Goal: Use online tool/utility: Utilize a website feature to perform a specific function

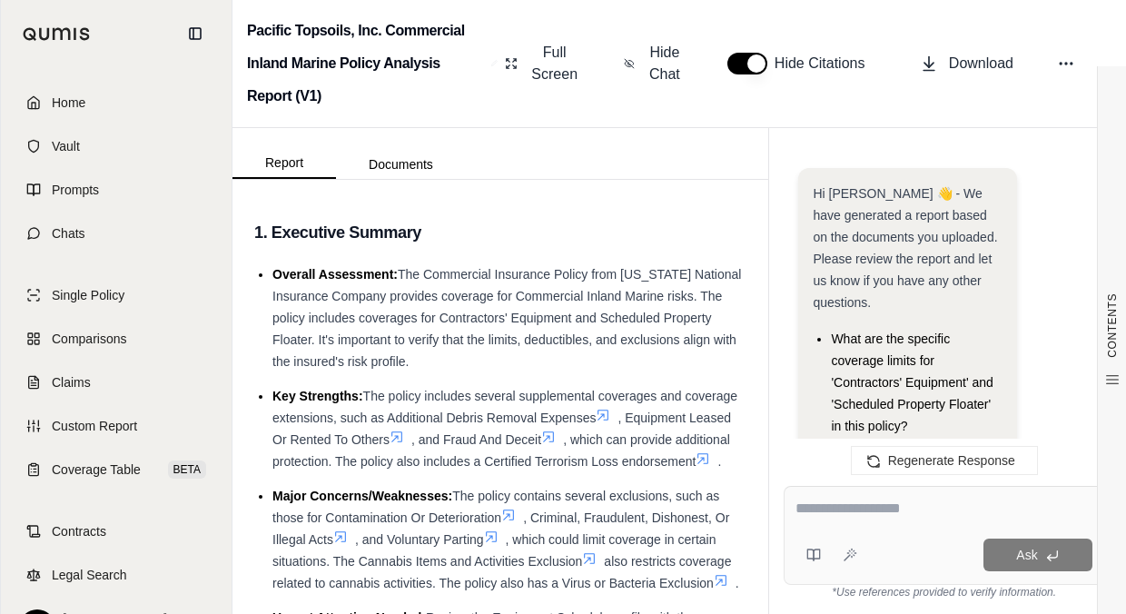
scroll to position [7026, 0]
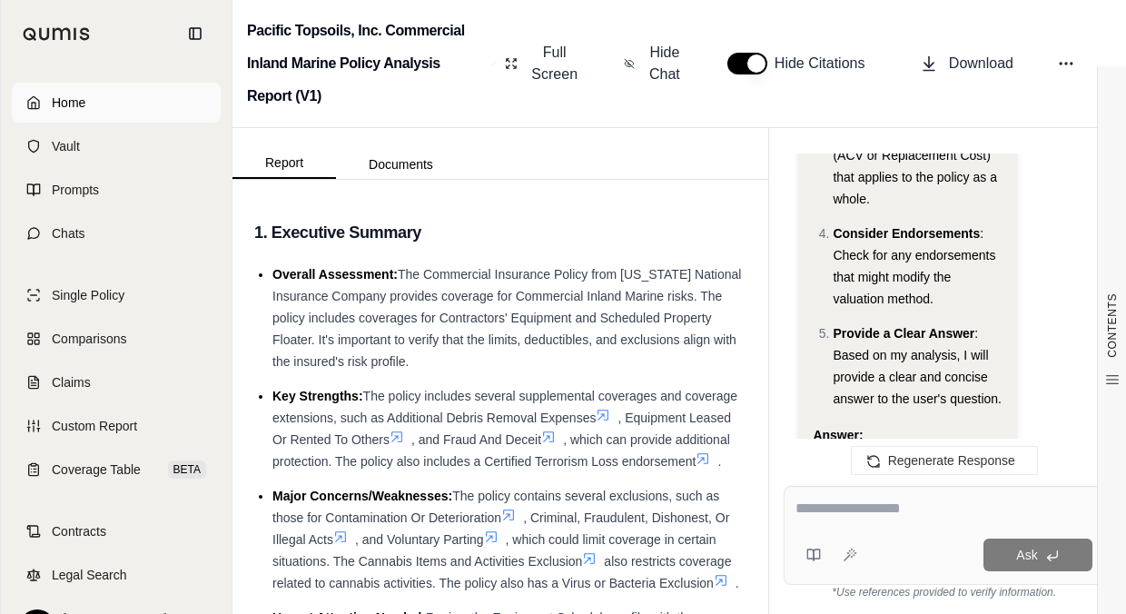
click at [76, 104] on span "Home" at bounding box center [69, 103] width 34 height 18
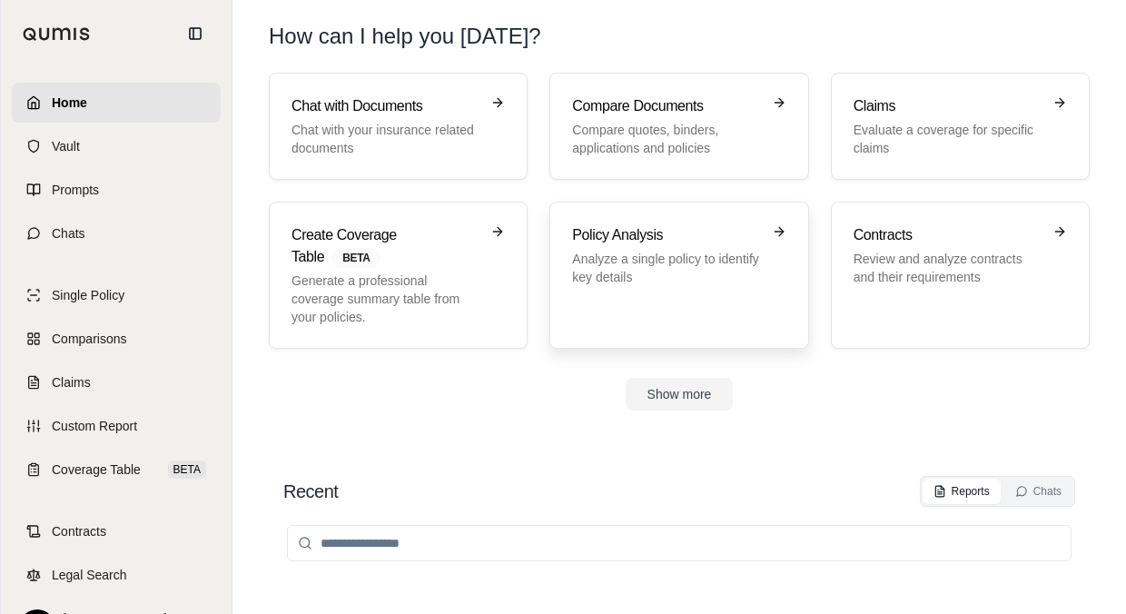
click at [639, 223] on link "Policy Analysis Analyze a single policy to identify key details" at bounding box center [679, 275] width 259 height 147
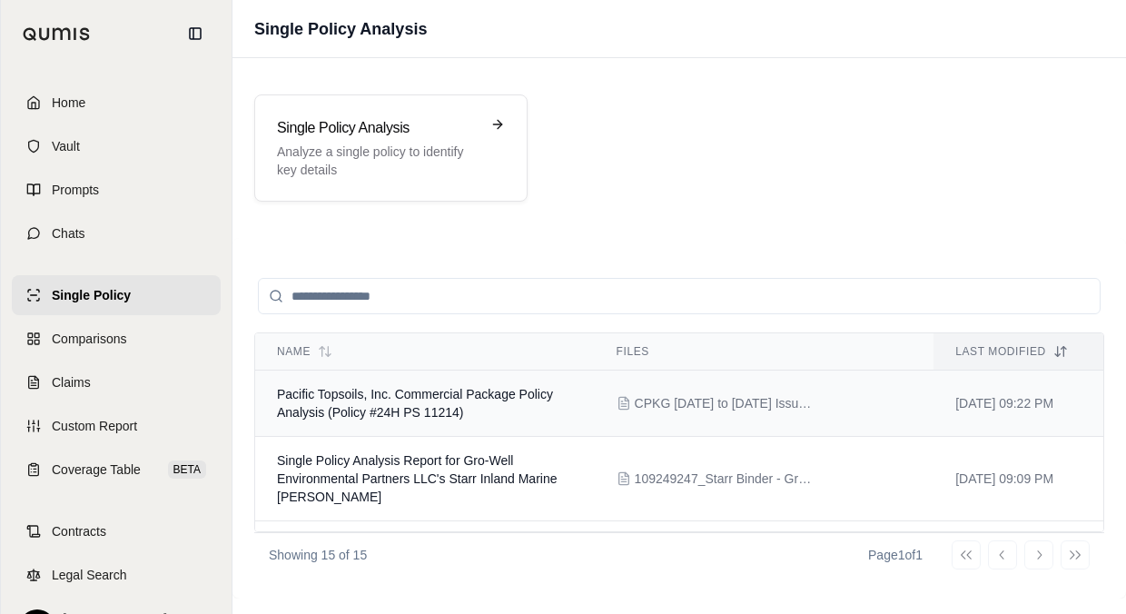
click at [507, 391] on span "Pacific Topsoils, Inc. Commercial Package Policy Analysis (Policy #24H PS 11214)" at bounding box center [415, 403] width 276 height 33
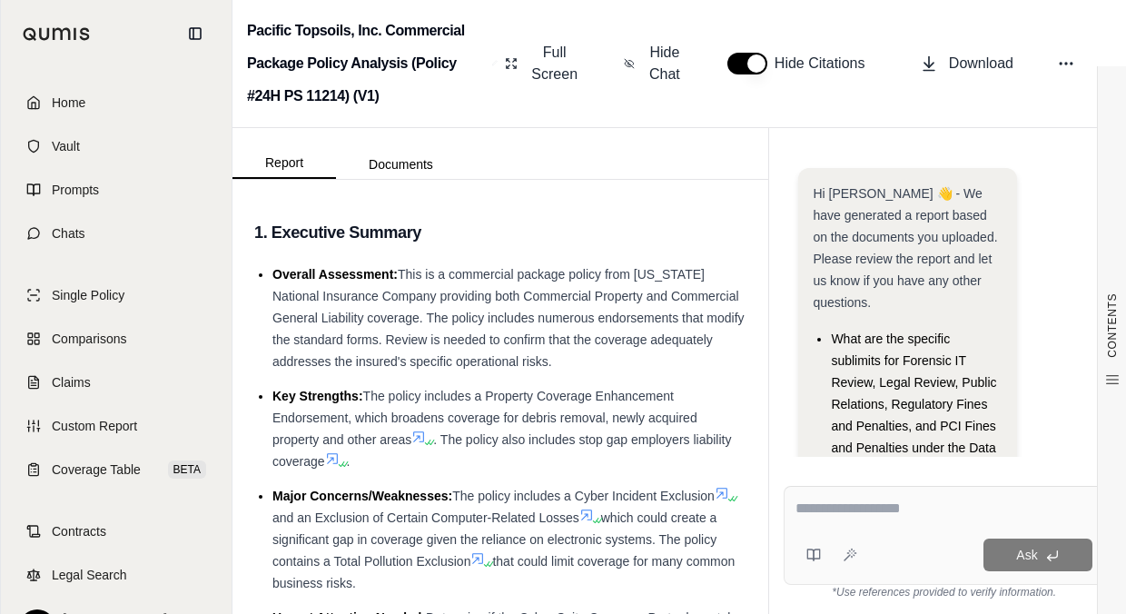
scroll to position [246, 0]
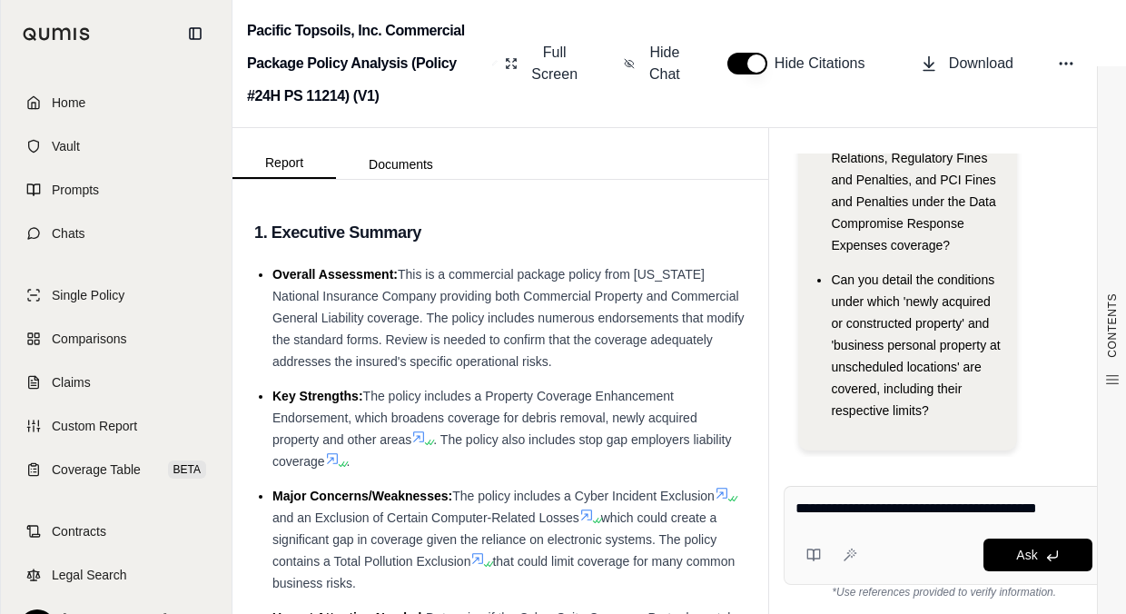
type textarea "**********"
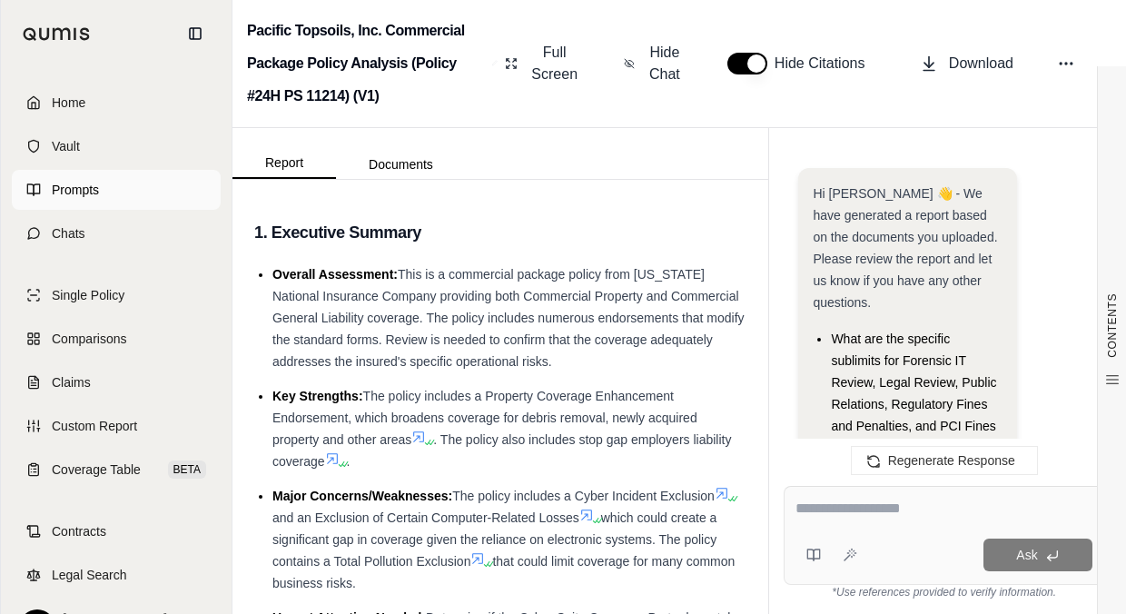
scroll to position [1881, 0]
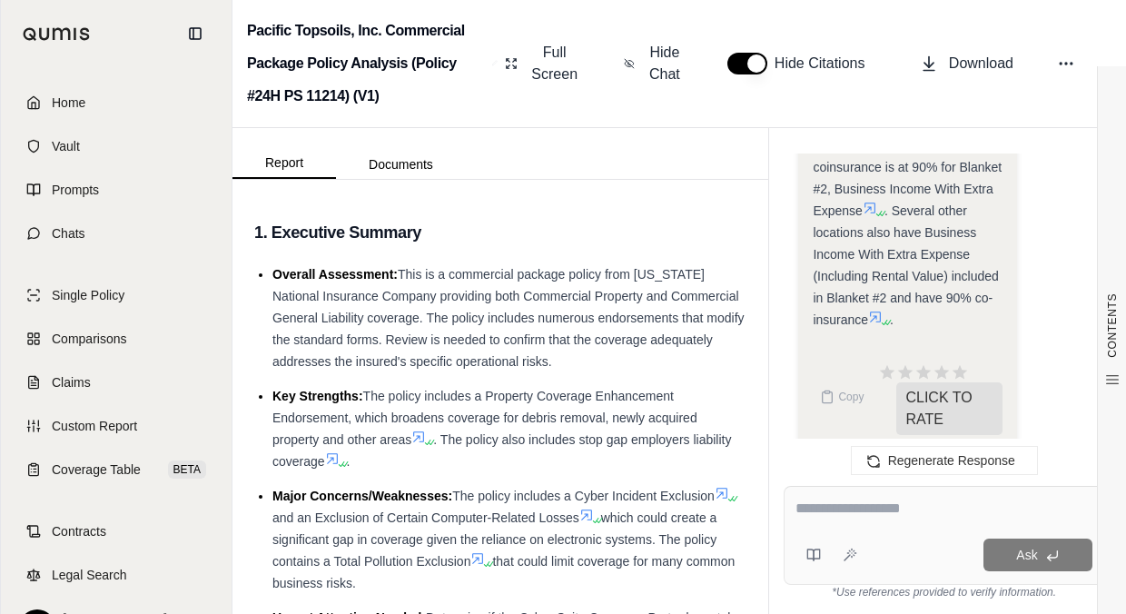
click at [866, 518] on textarea at bounding box center [944, 509] width 297 height 22
type textarea "*"
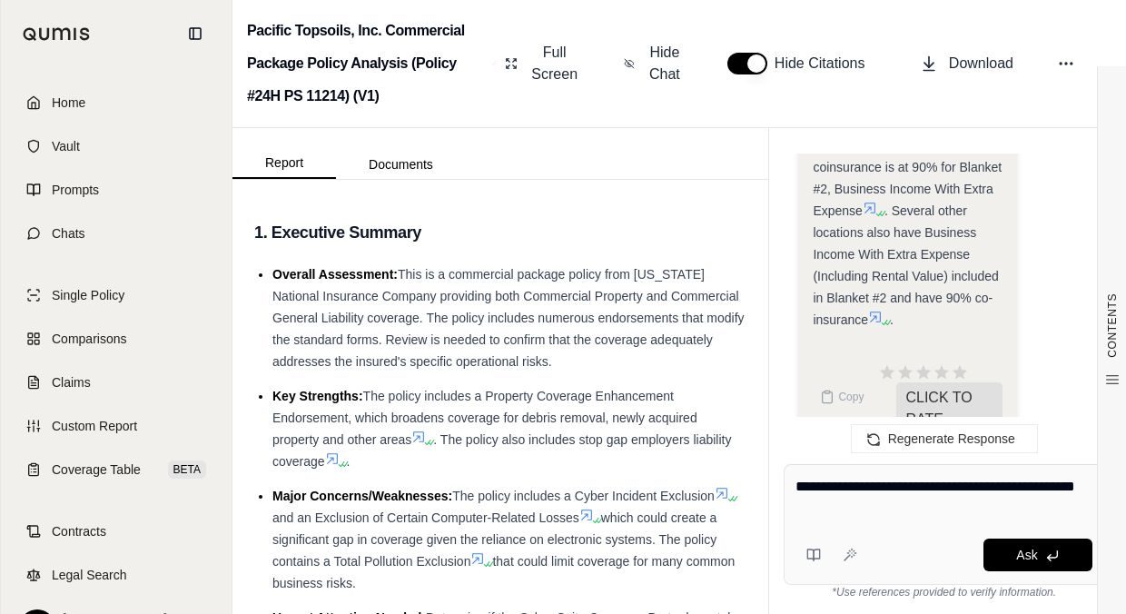
type textarea "**********"
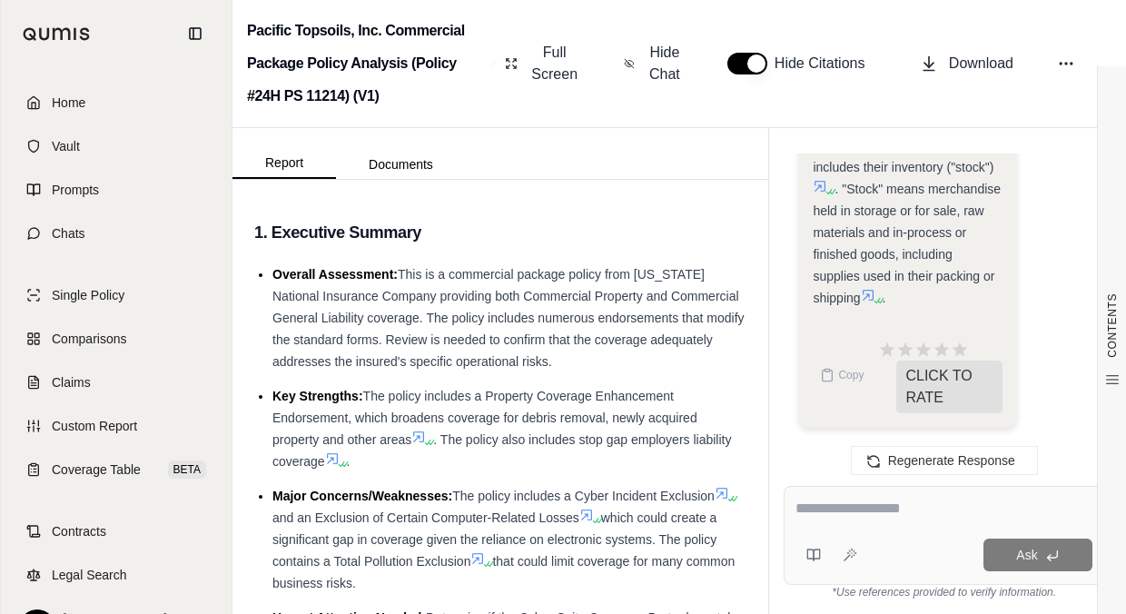
scroll to position [4144, 0]
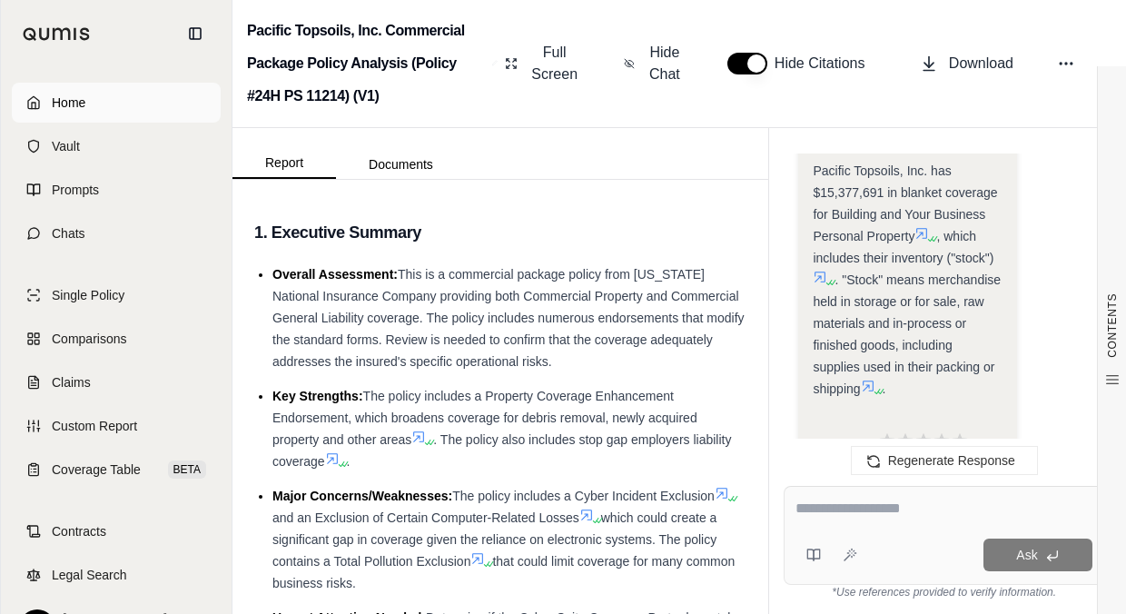
click at [104, 115] on link "Home" at bounding box center [116, 103] width 209 height 40
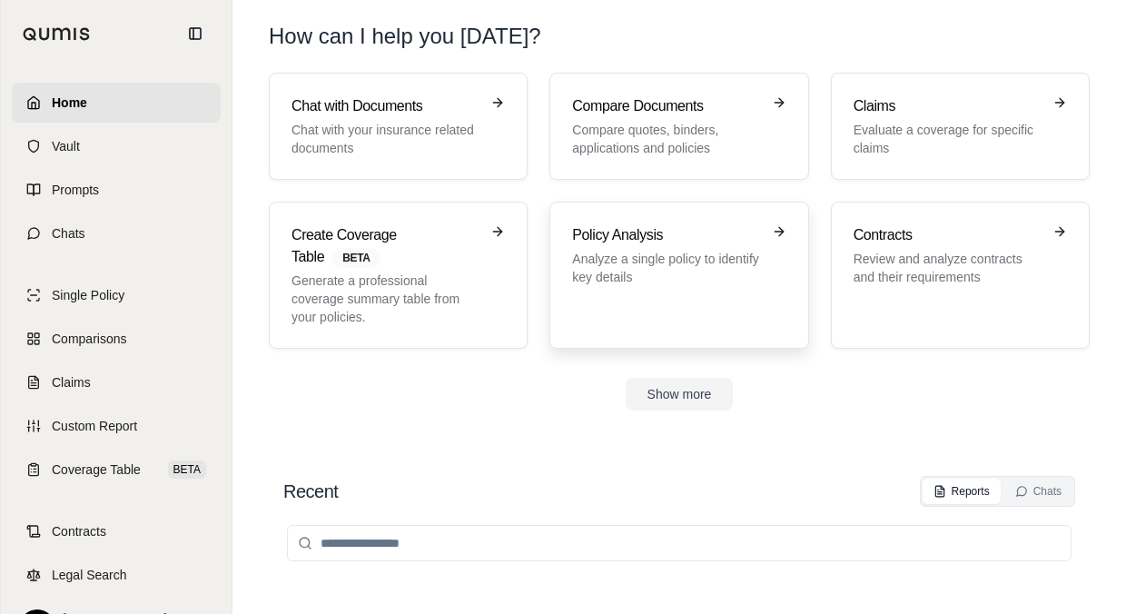
click at [619, 214] on link "Policy Analysis Analyze a single policy to identify key details" at bounding box center [679, 275] width 259 height 147
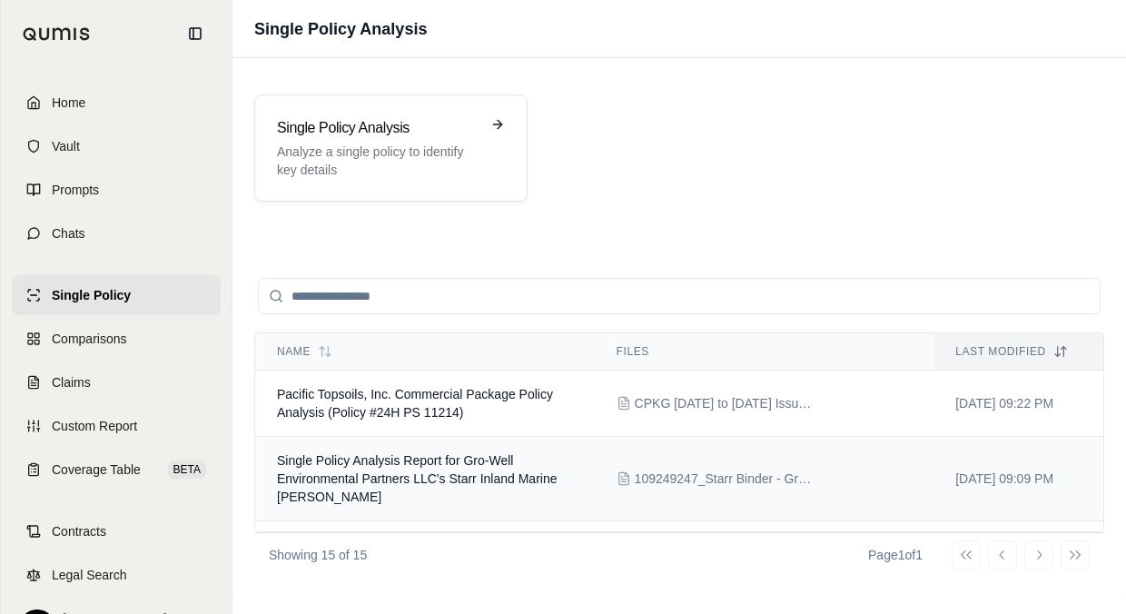
click at [471, 479] on span "Single Policy Analysis Report for Gro-Well Environmental Partners LLC's Starr I…" at bounding box center [417, 478] width 280 height 51
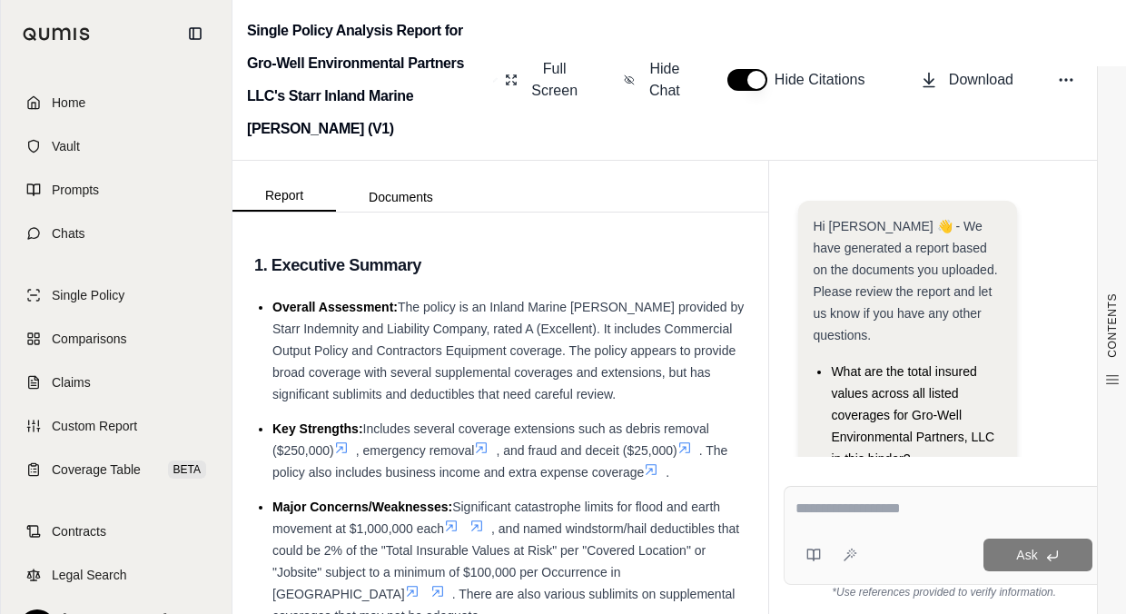
scroll to position [192, 0]
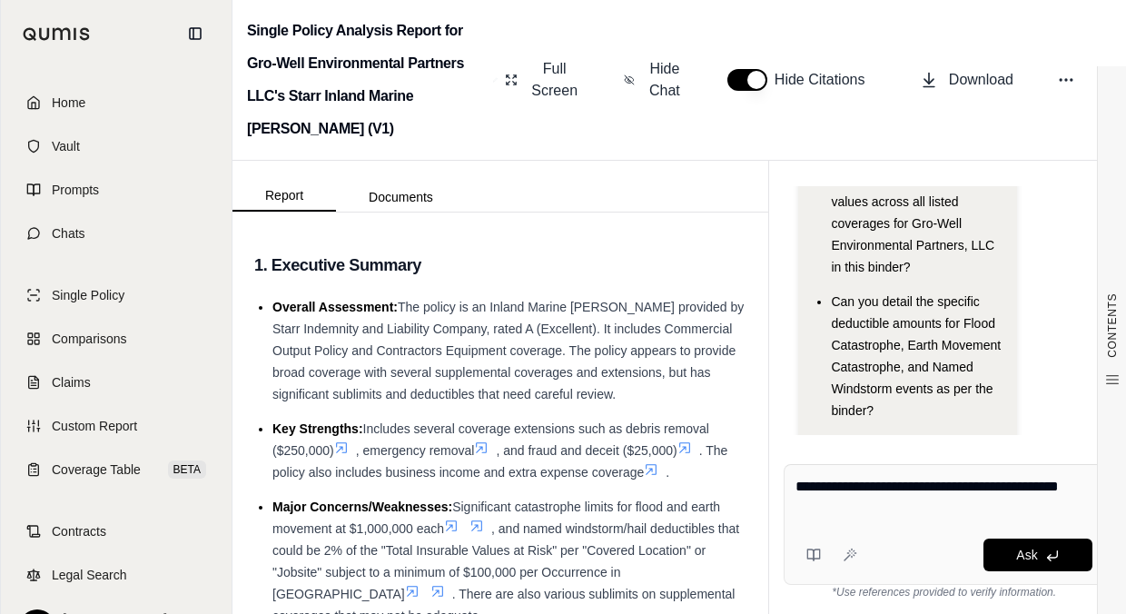
type textarea "**********"
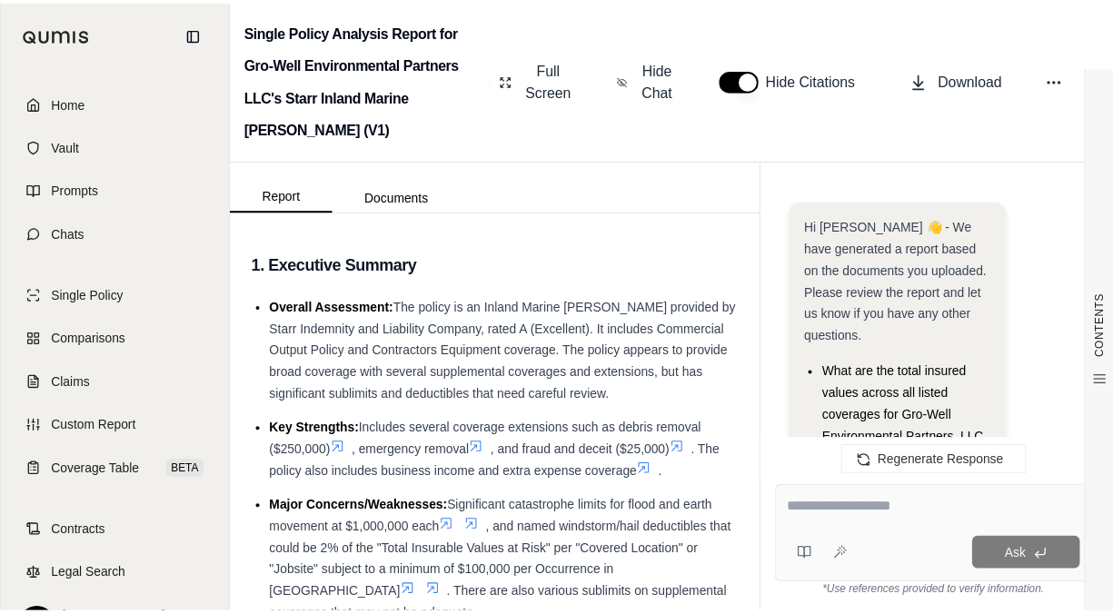
scroll to position [2077, 0]
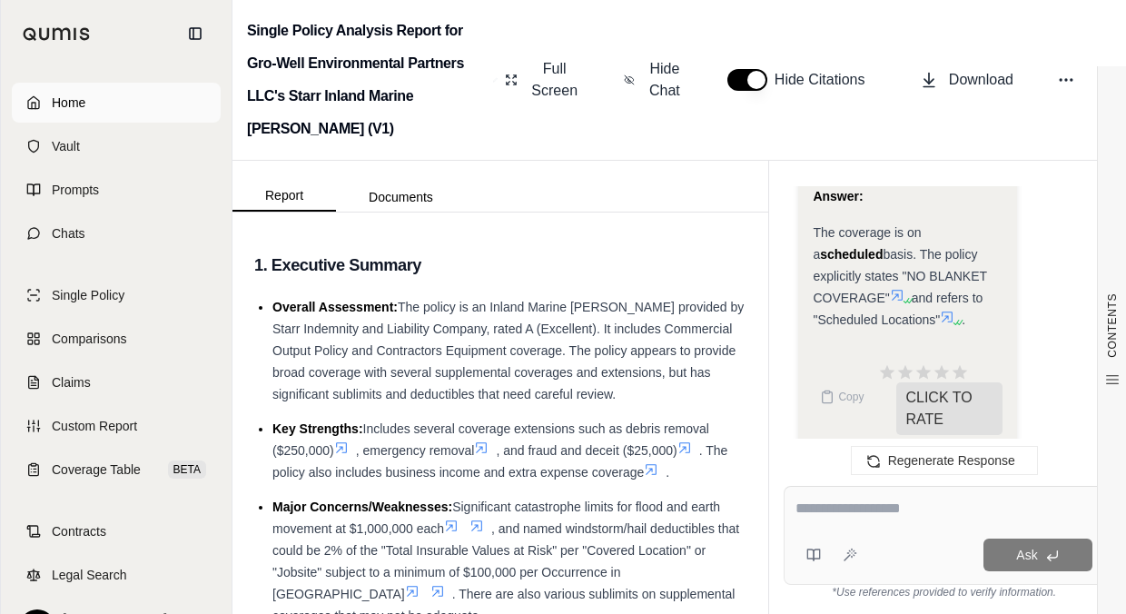
click at [84, 113] on link "Home" at bounding box center [116, 103] width 209 height 40
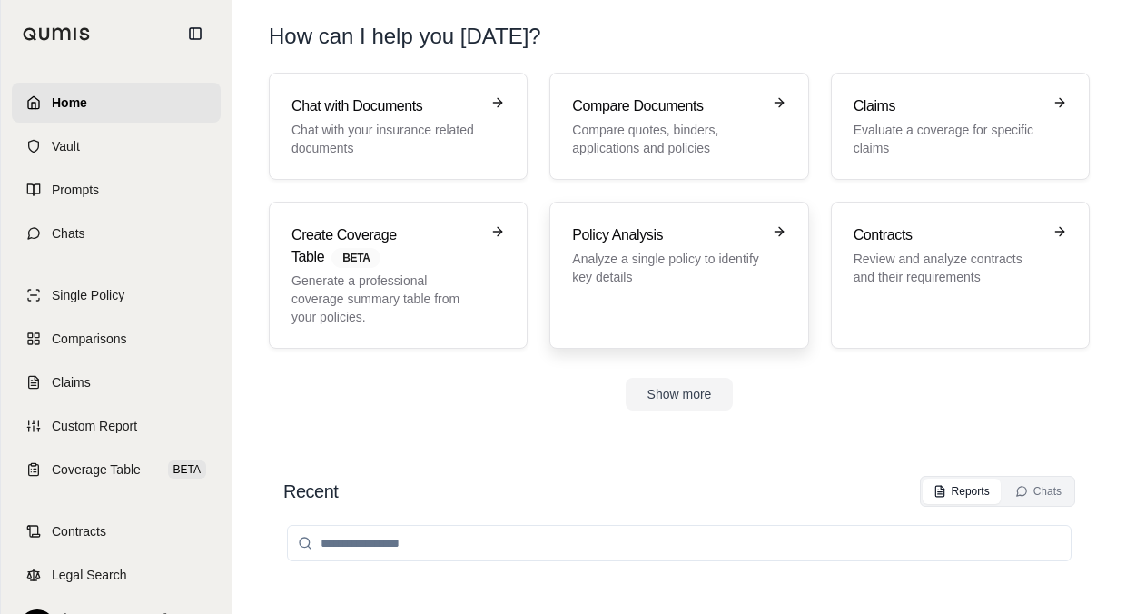
click at [618, 239] on h3 "Policy Analysis" at bounding box center [666, 235] width 188 height 22
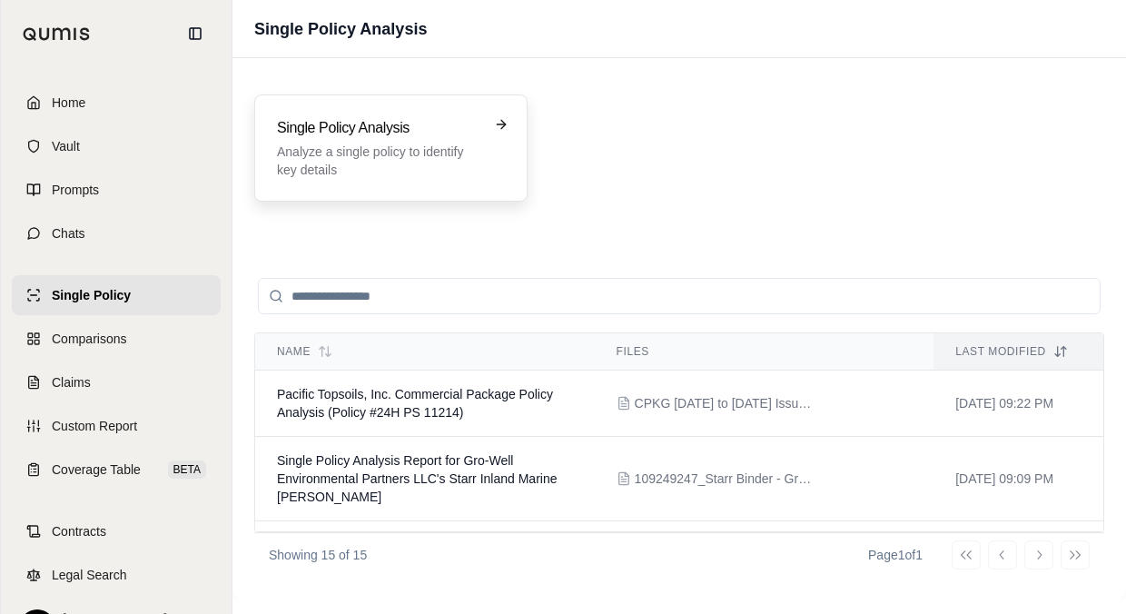
click at [478, 191] on div "Single Policy Analysis Analyze a single policy to identify key details" at bounding box center [390, 147] width 273 height 107
